Goal: Browse casually

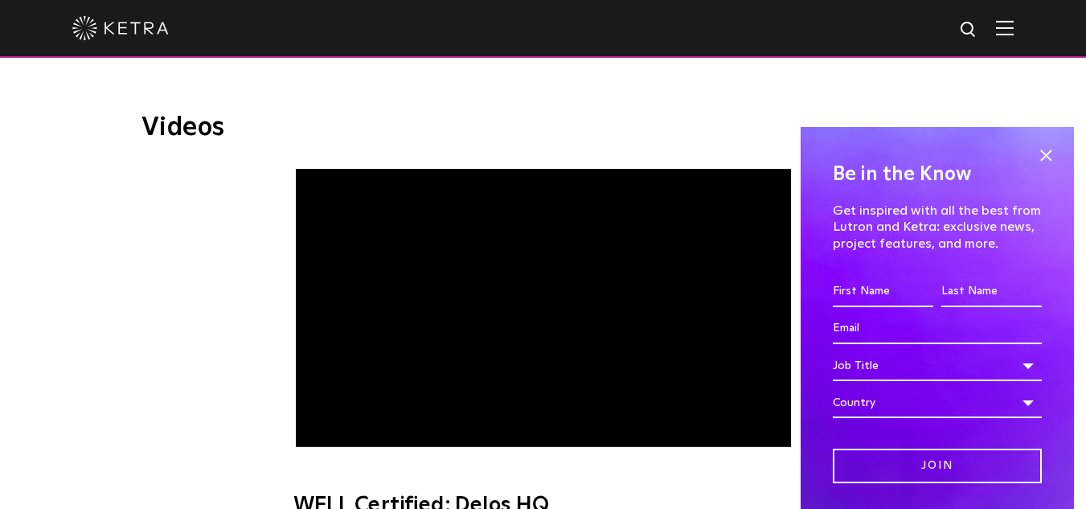
scroll to position [916, 0]
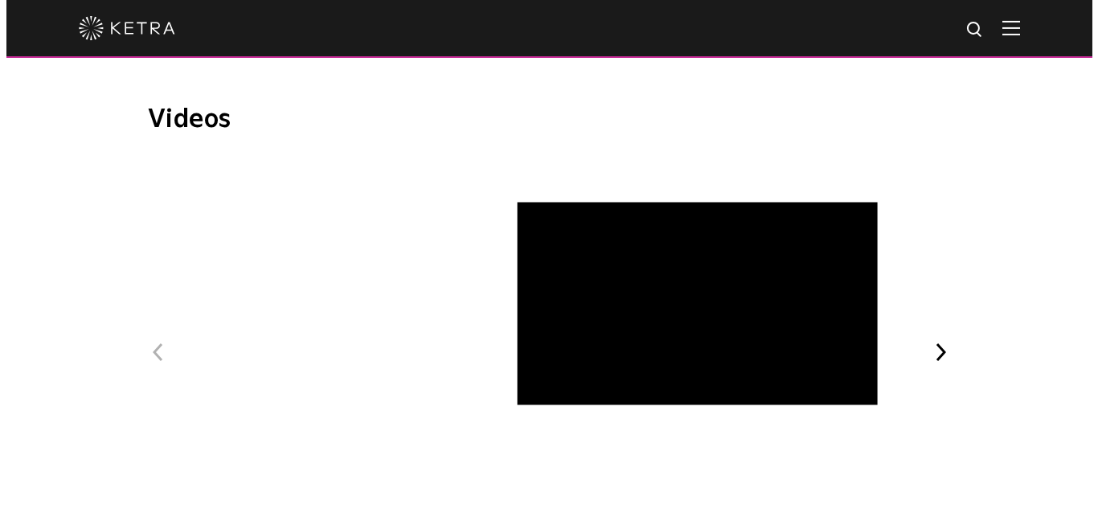
scroll to position [888, 0]
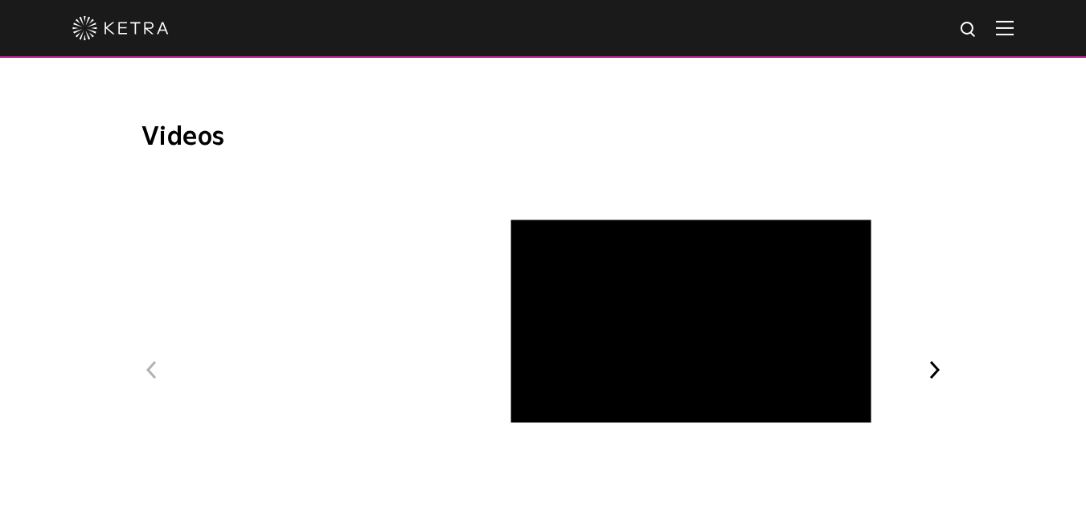
click at [555, 306] on span "[PERSON_NAME] Art + Light Experience" at bounding box center [543, 384] width 541 height 418
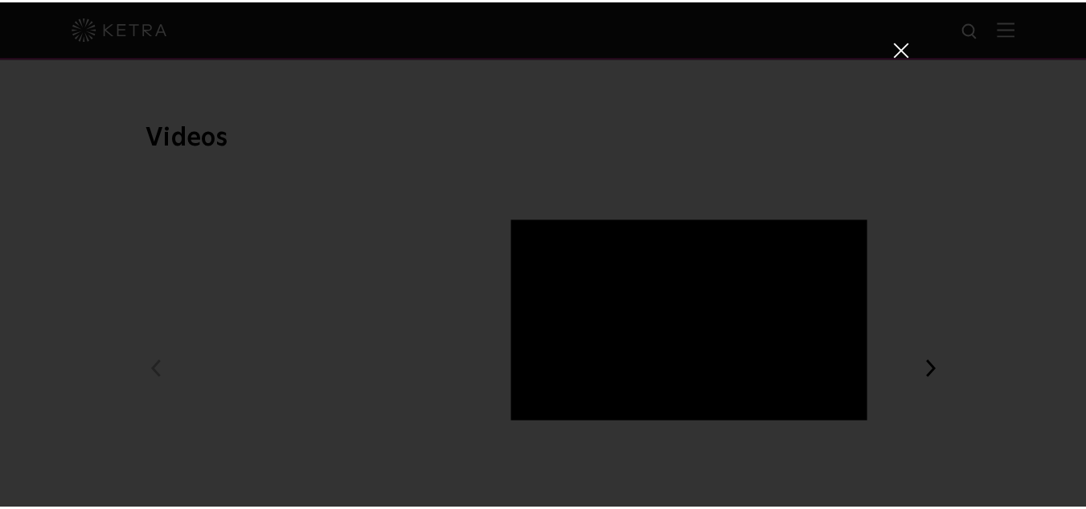
scroll to position [29, 0]
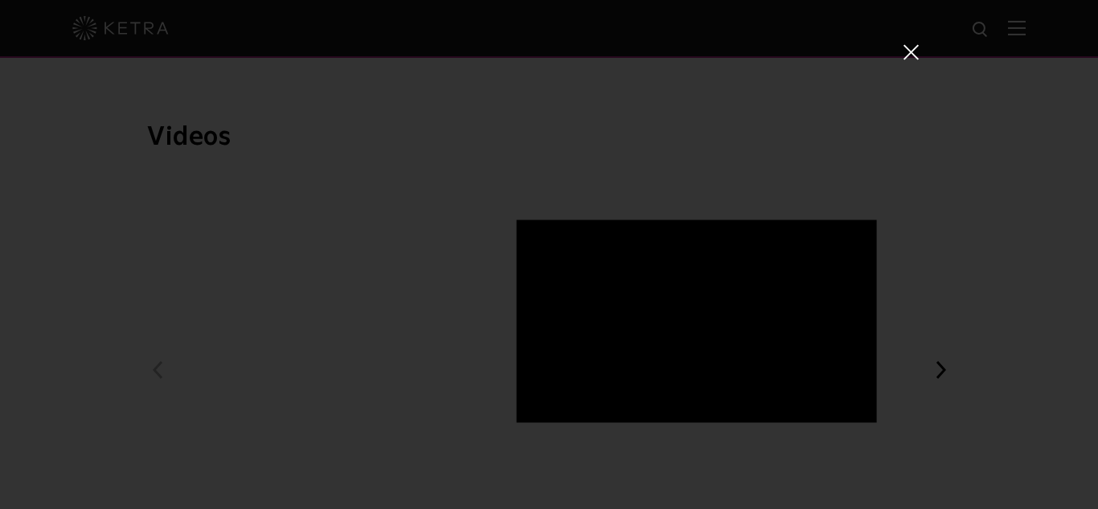
click at [991, 414] on div "[PERSON_NAME] Art + Light Experience" at bounding box center [549, 254] width 1098 height 509
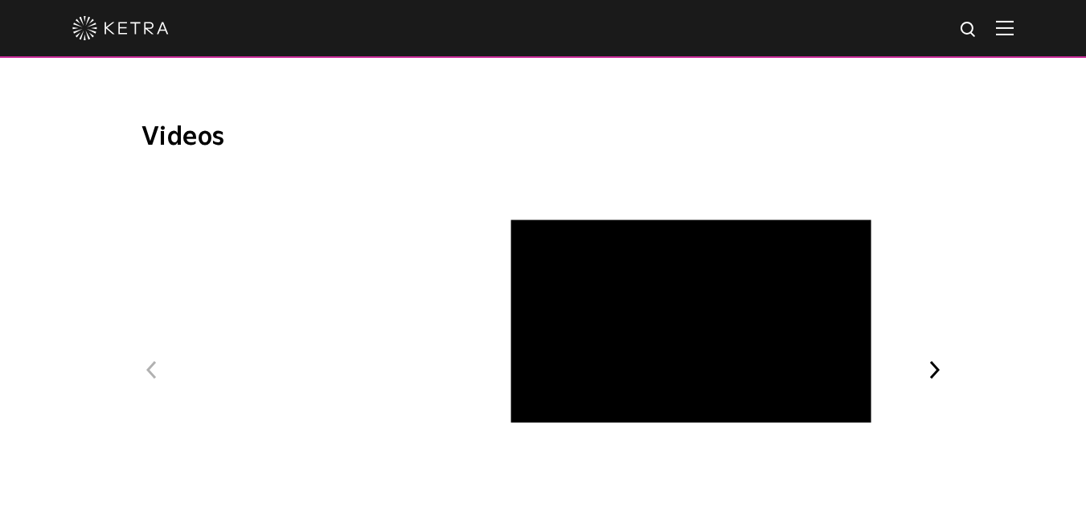
click at [532, 305] on span "[PERSON_NAME] Art + Light Experience" at bounding box center [543, 384] width 541 height 418
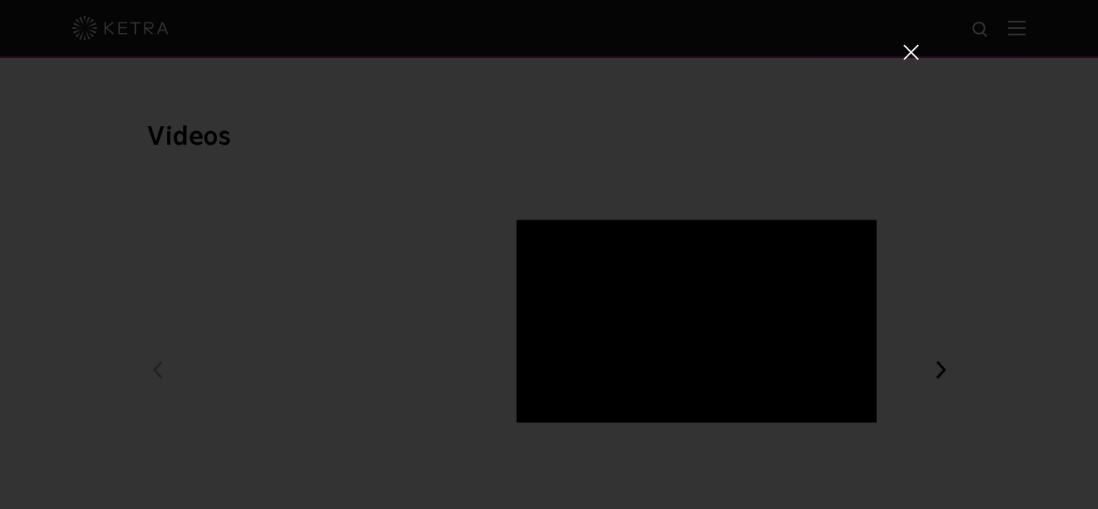
click at [943, 346] on div "[PERSON_NAME] Art + Light Experience" at bounding box center [549, 254] width 1098 height 509
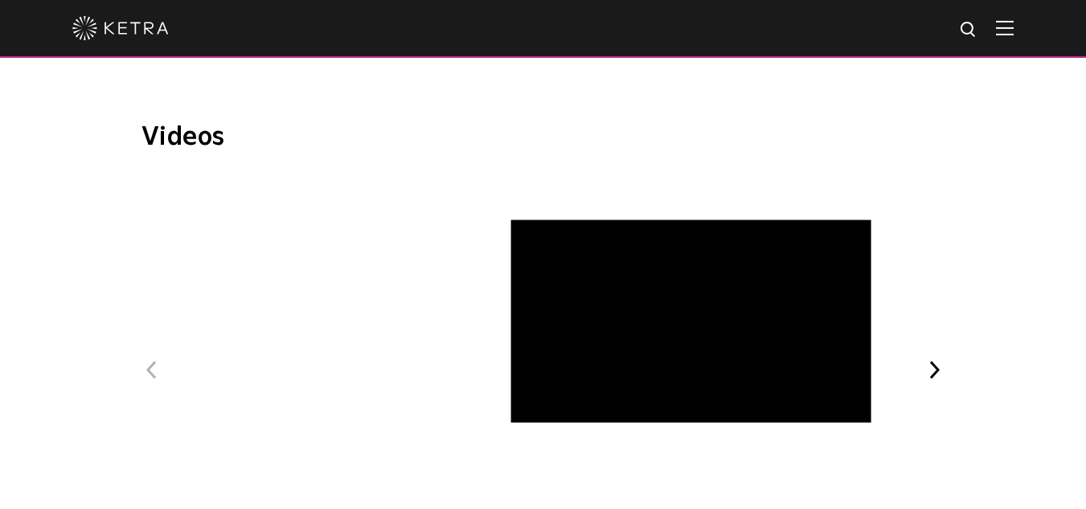
click at [935, 359] on button "Next" at bounding box center [935, 369] width 21 height 21
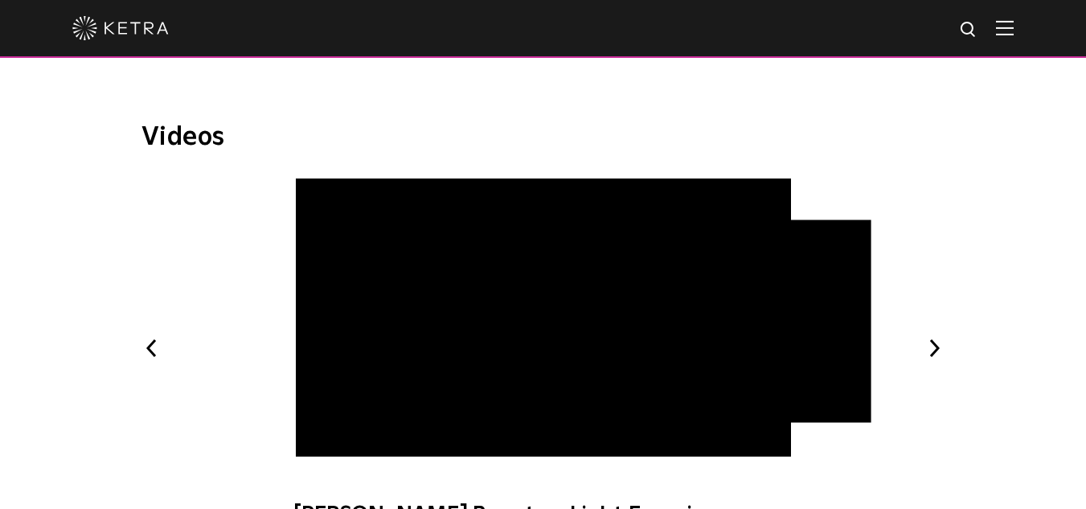
click at [933, 338] on button "Next" at bounding box center [935, 348] width 21 height 21
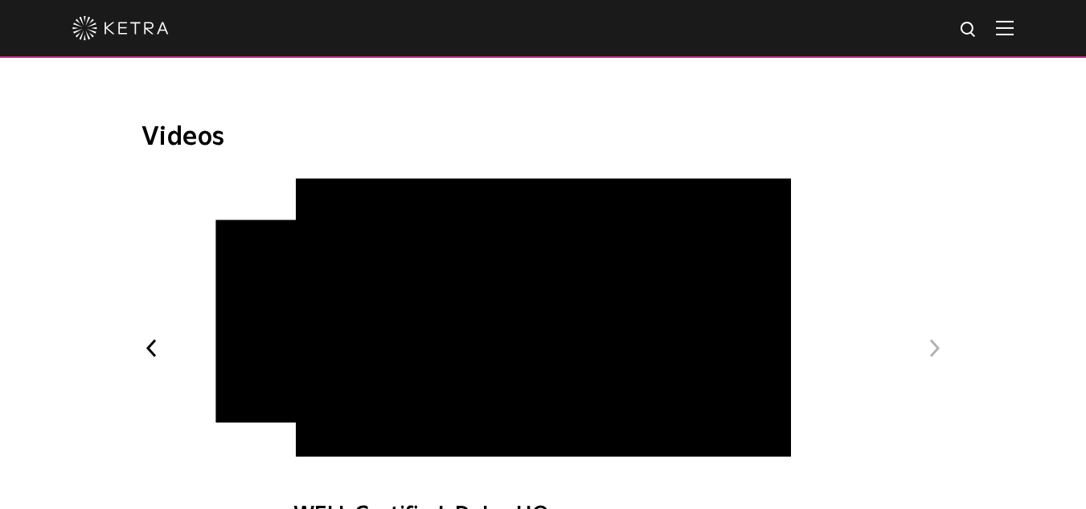
click at [933, 338] on button "Next" at bounding box center [935, 348] width 21 height 21
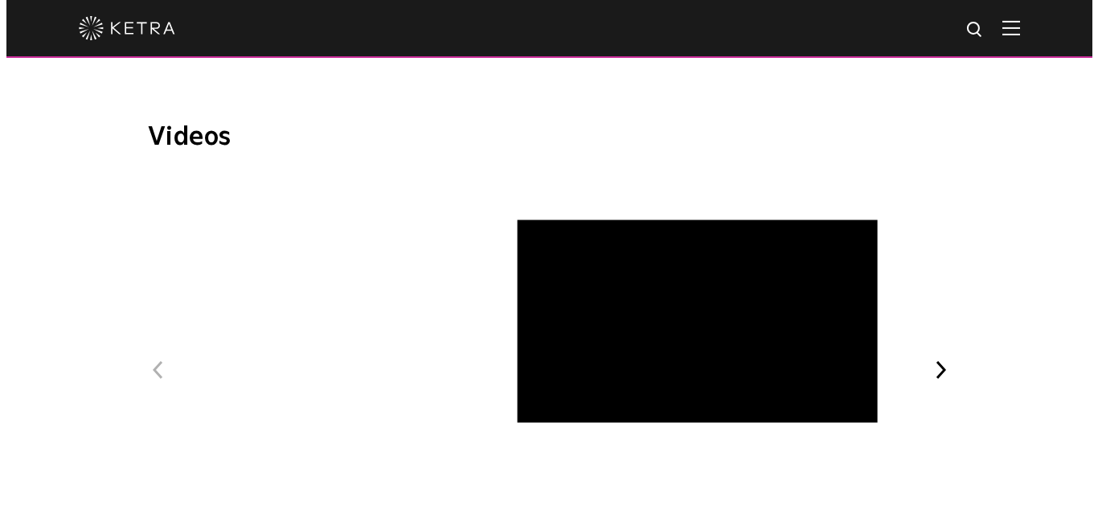
scroll to position [914, 0]
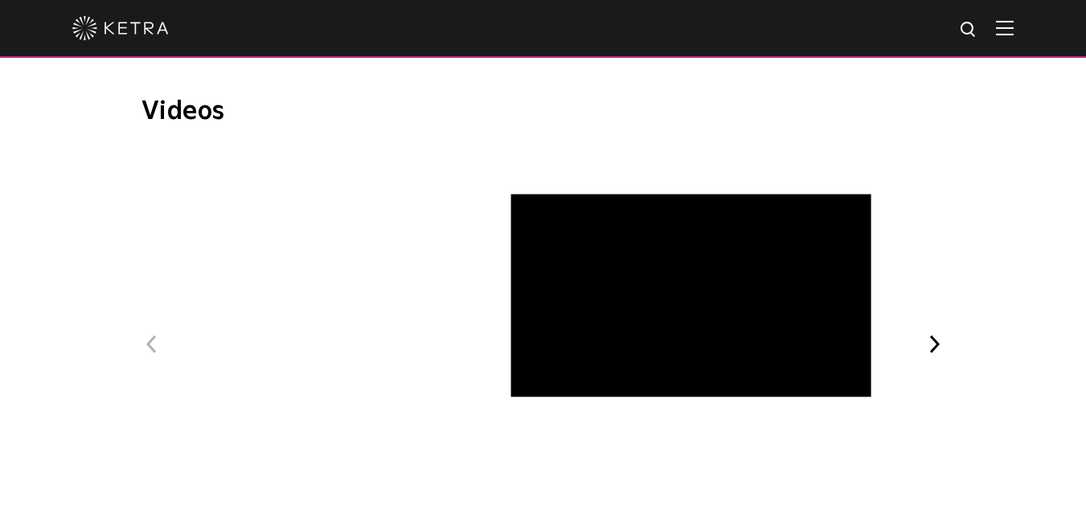
click at [752, 164] on span "[PERSON_NAME] Art + Light Experience" at bounding box center [543, 359] width 541 height 418
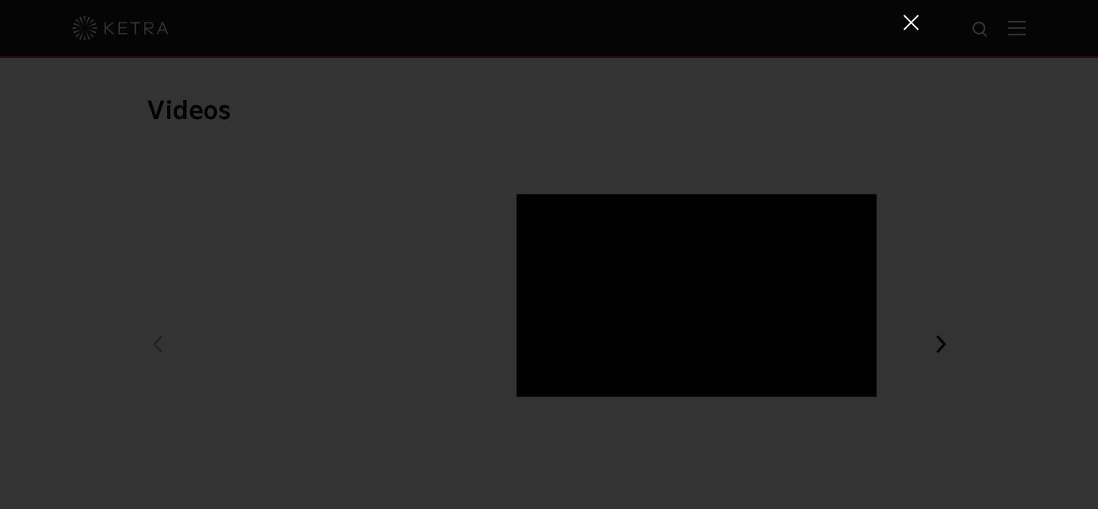
scroll to position [52, 0]
